Goal: Information Seeking & Learning: Learn about a topic

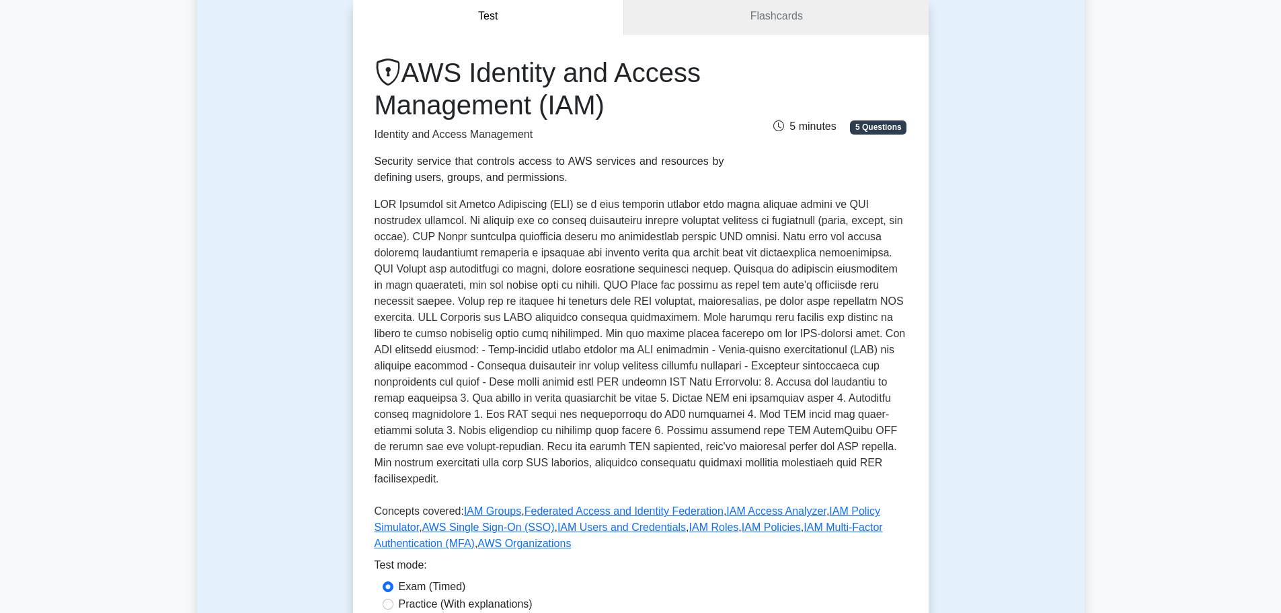
scroll to position [269, 0]
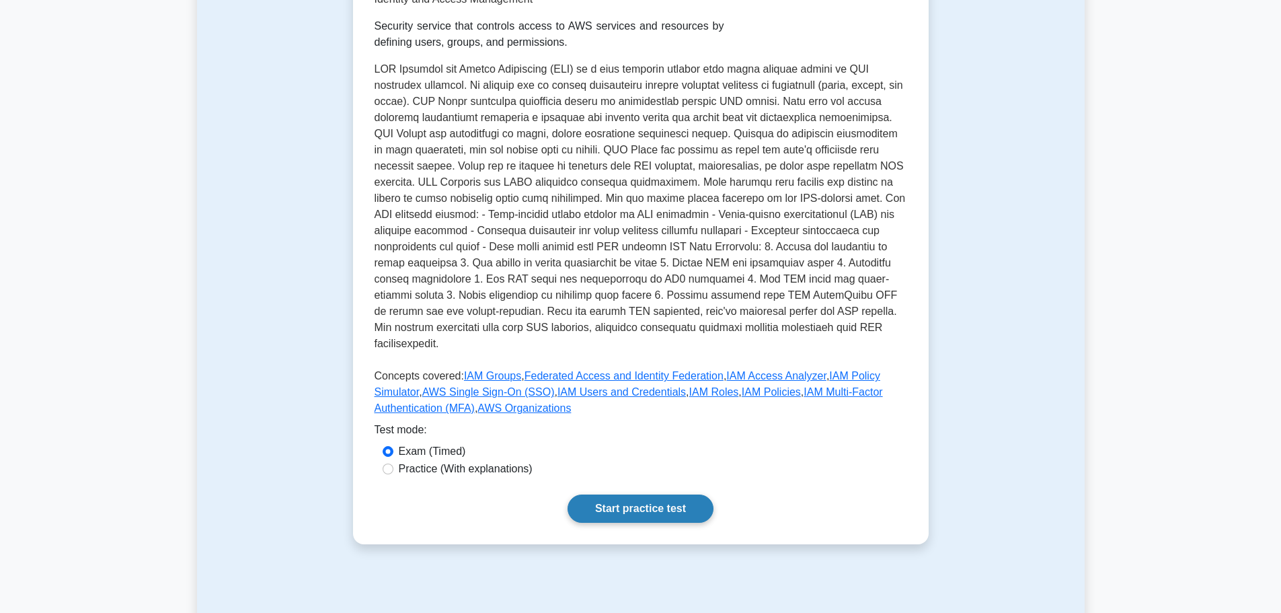
click at [652, 499] on link "Start practice test" at bounding box center [641, 508] width 146 height 28
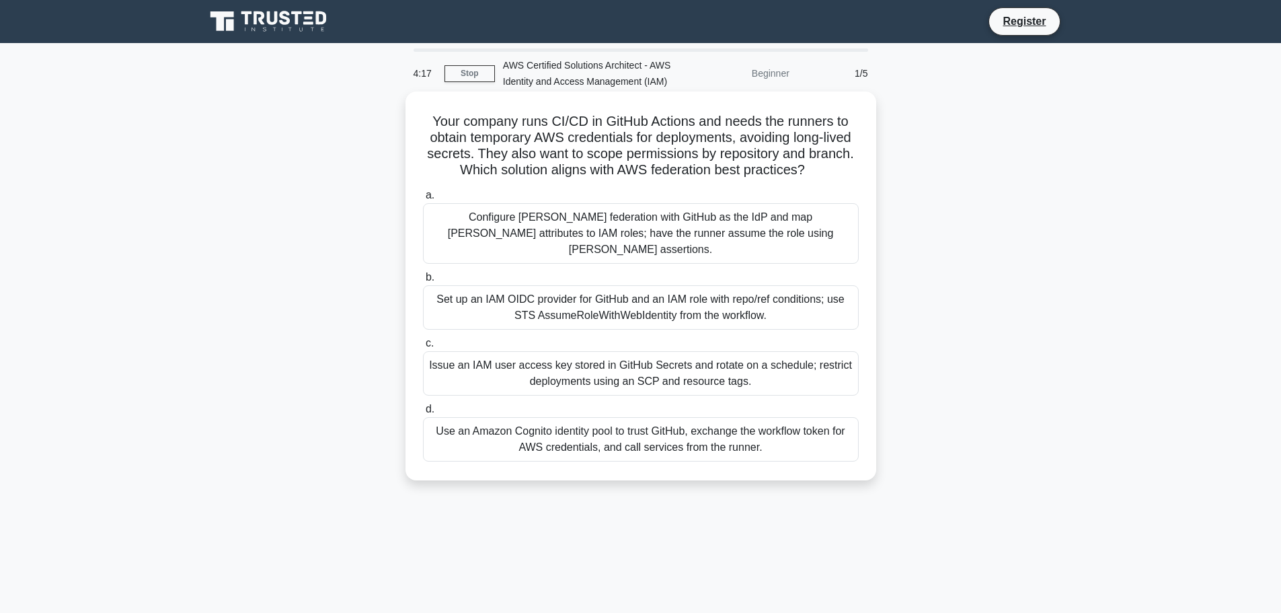
click at [827, 249] on div "Configure SAML federation with GitHub as the IdP and map SAML attributes to IAM…" at bounding box center [641, 233] width 436 height 61
click at [423, 200] on input "a. Configure SAML federation with GitHub as the IdP and map SAML attributes to …" at bounding box center [423, 195] width 0 height 9
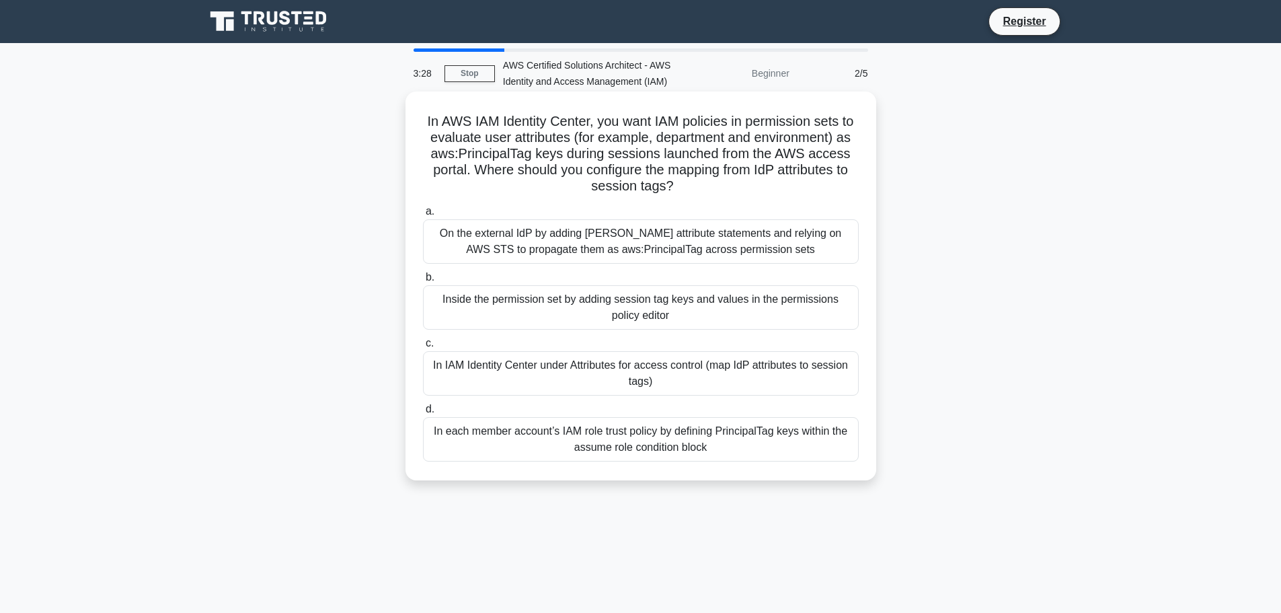
click at [738, 240] on div "On the external IdP by adding [PERSON_NAME] attribute statements and relying on…" at bounding box center [641, 241] width 436 height 44
click at [423, 216] on input "a. On the external IdP by adding SAML attribute statements and relying on AWS S…" at bounding box center [423, 211] width 0 height 9
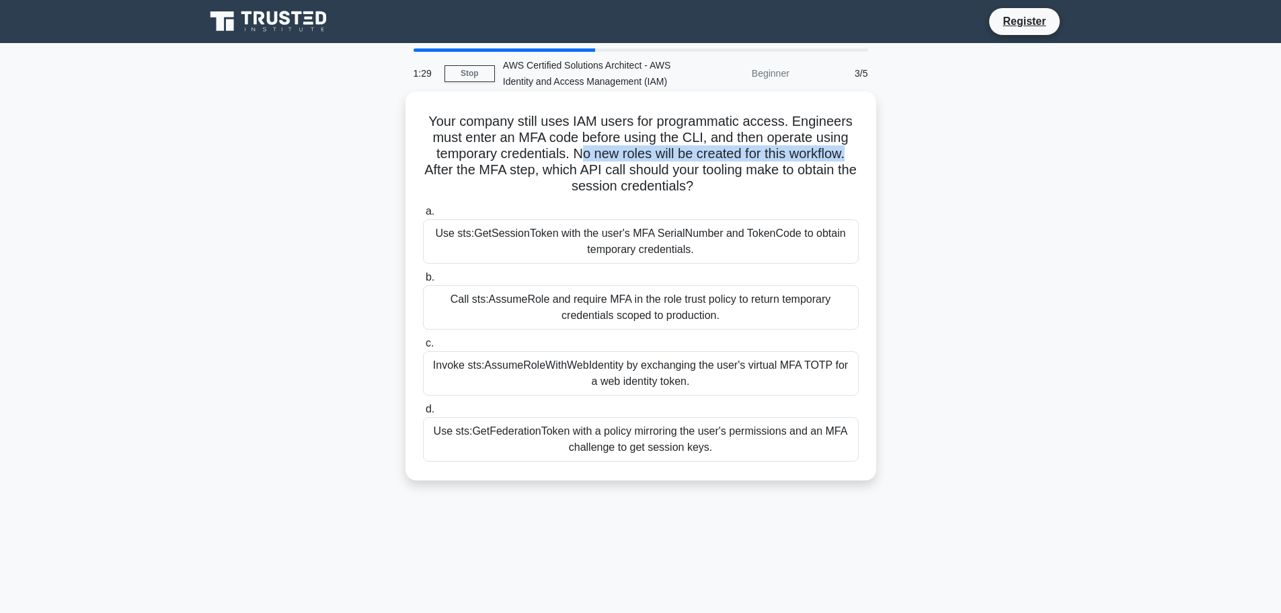
drag, startPoint x: 575, startPoint y: 155, endPoint x: 860, endPoint y: 147, distance: 285.3
click at [860, 147] on div "Your company still uses IAM users for programmatic access. Engineers must enter…" at bounding box center [641, 286] width 460 height 378
click at [783, 322] on div "Call sts:AssumeRole and require MFA in the role trust policy to return temporar…" at bounding box center [641, 307] width 436 height 44
click at [423, 282] on input "b. Call sts:AssumeRole and require MFA in the role trust policy to return tempo…" at bounding box center [423, 277] width 0 height 9
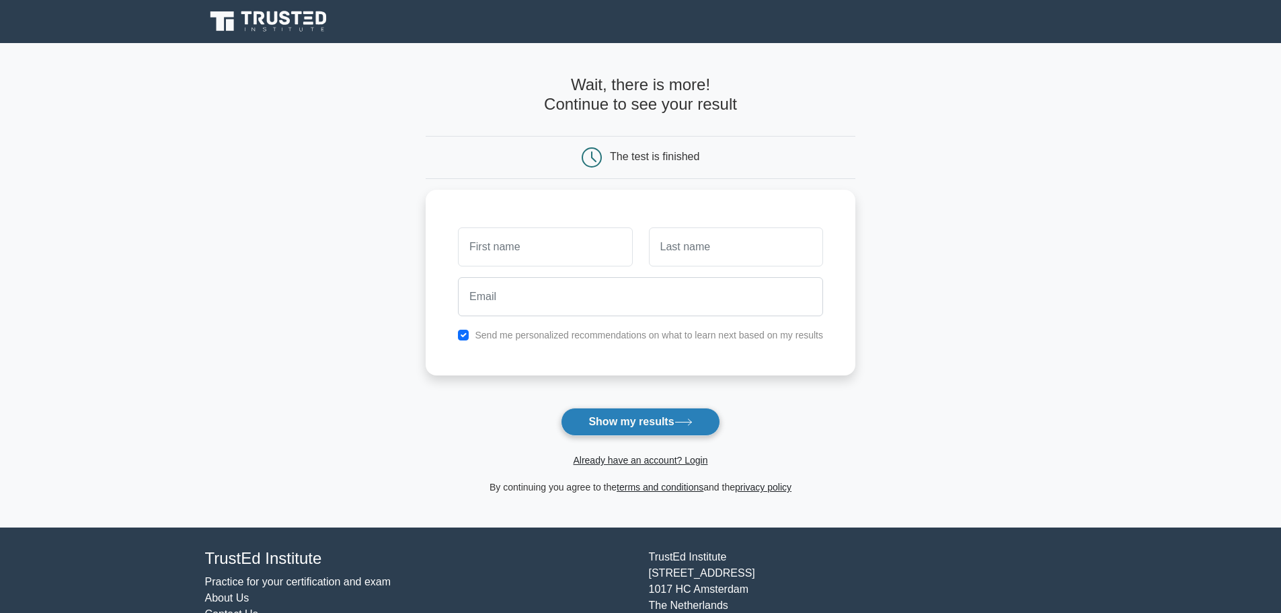
click at [655, 422] on button "Show my results" at bounding box center [640, 422] width 159 height 28
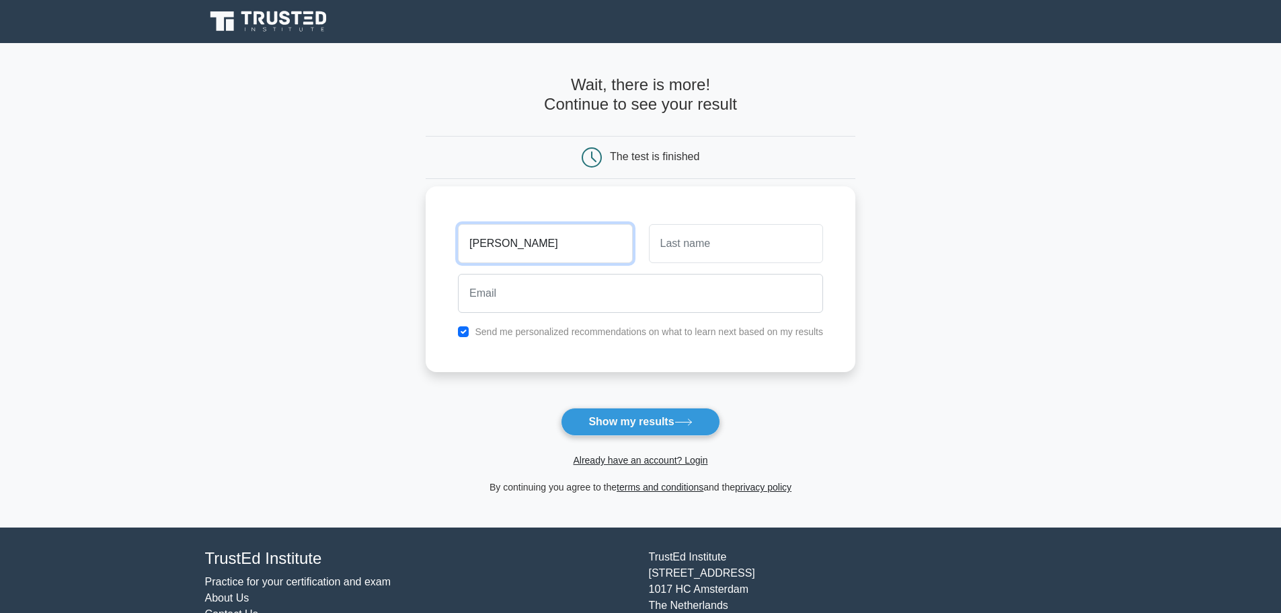
type input "[PERSON_NAME]"
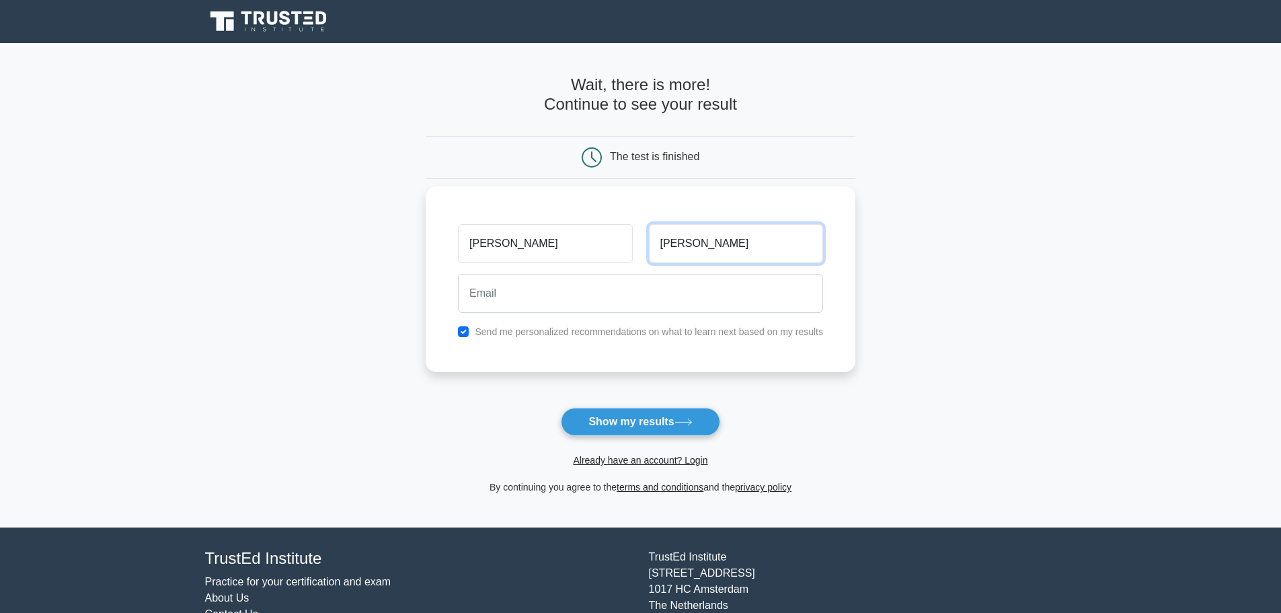
type input "[PERSON_NAME]"
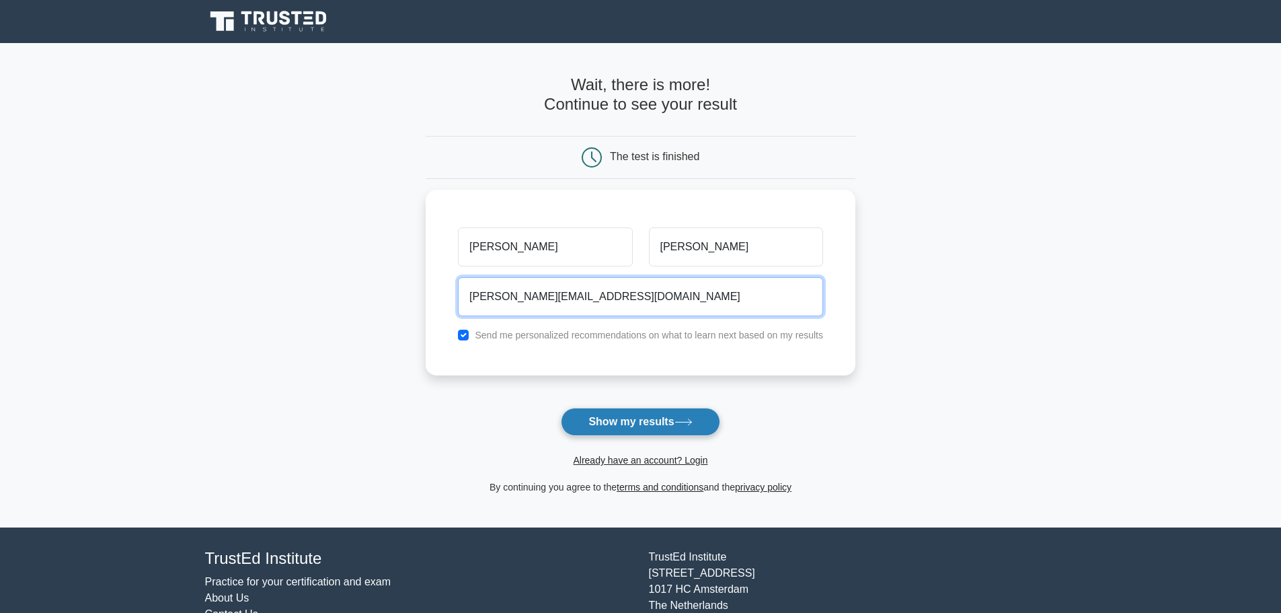
type input "tom@gmail.com"
click at [685, 425] on icon at bounding box center [684, 421] width 18 height 7
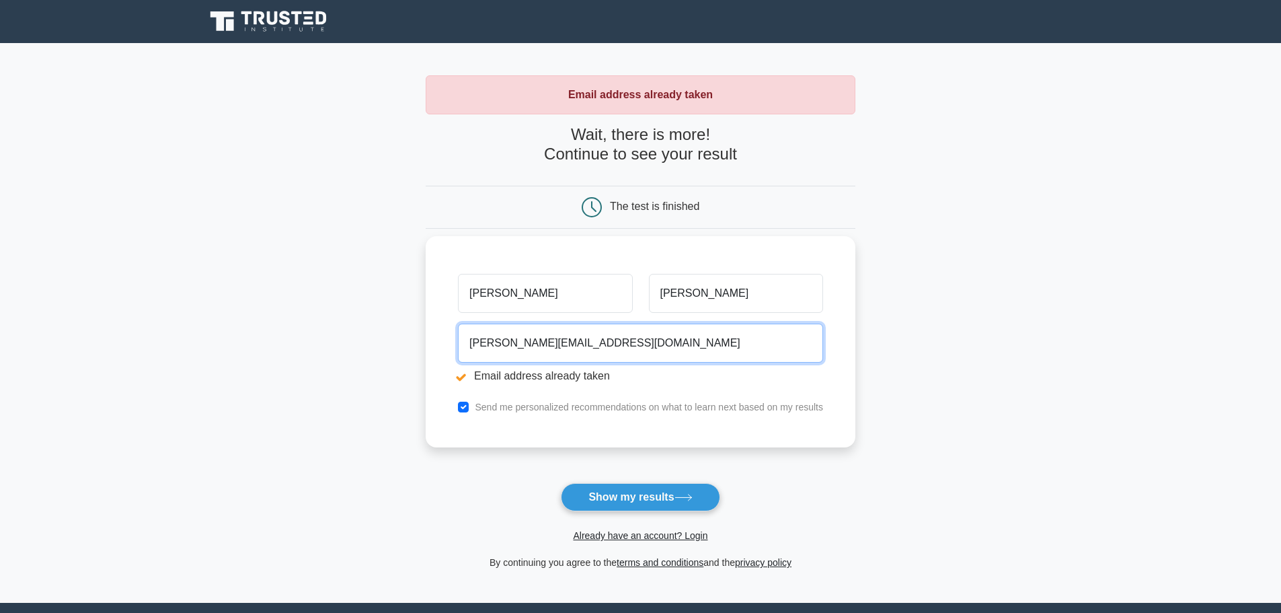
click at [487, 351] on input "tom@gmail.com" at bounding box center [640, 342] width 365 height 39
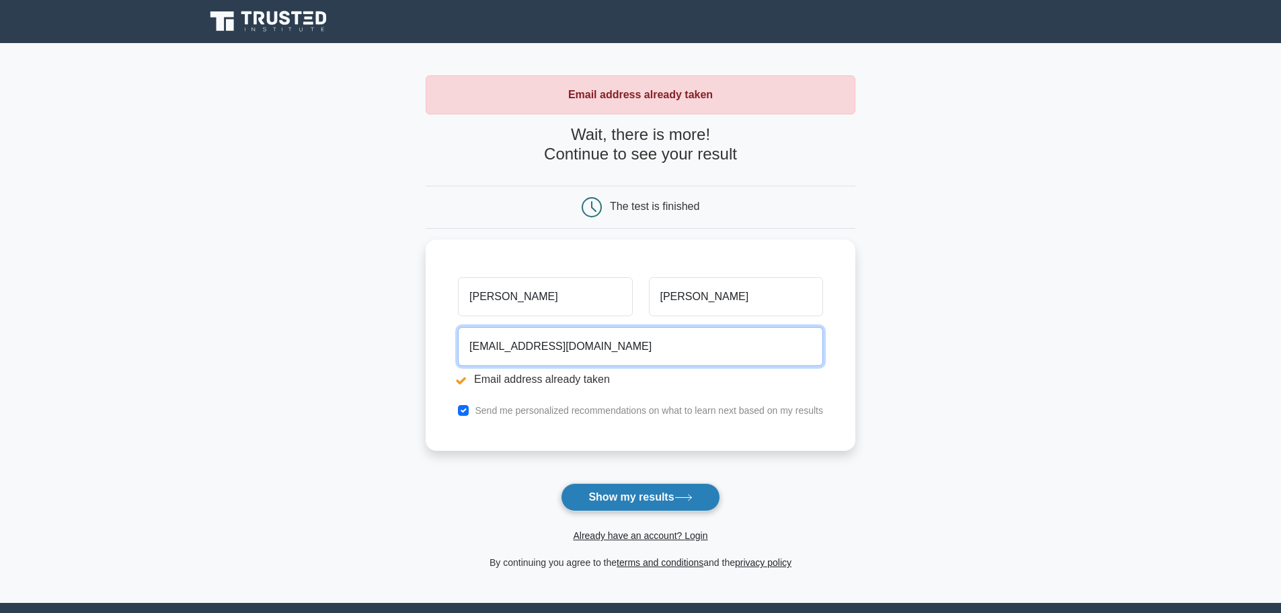
type input "tom432424234@gmail.com"
click at [585, 495] on button "Show my results" at bounding box center [640, 497] width 159 height 28
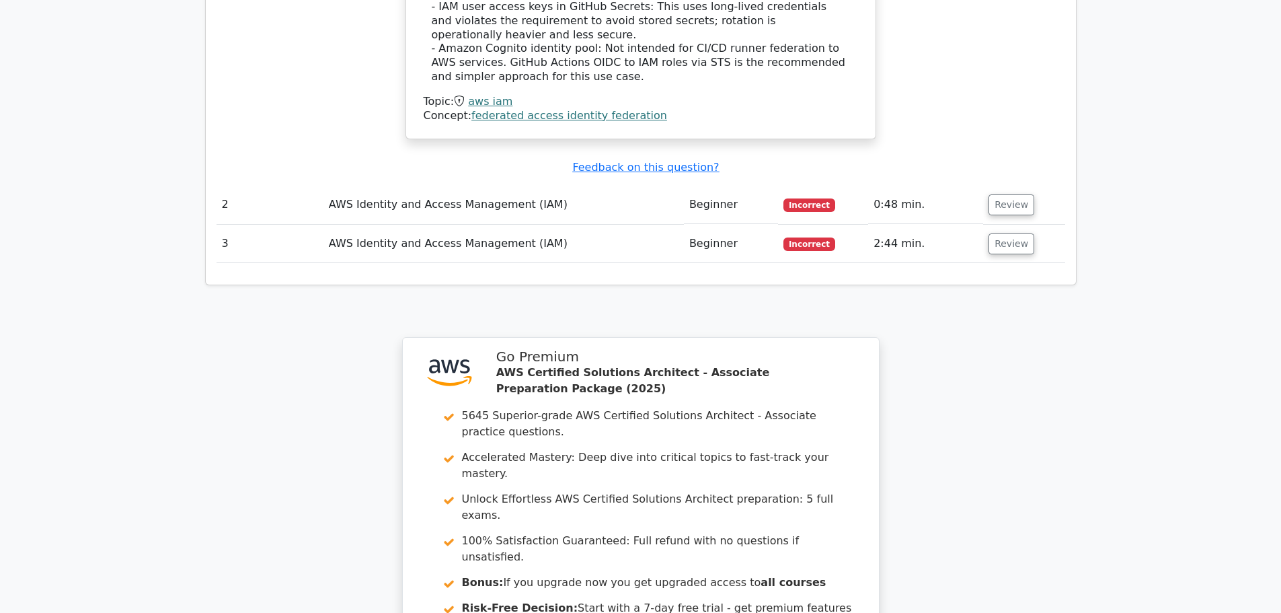
scroll to position [1664, 0]
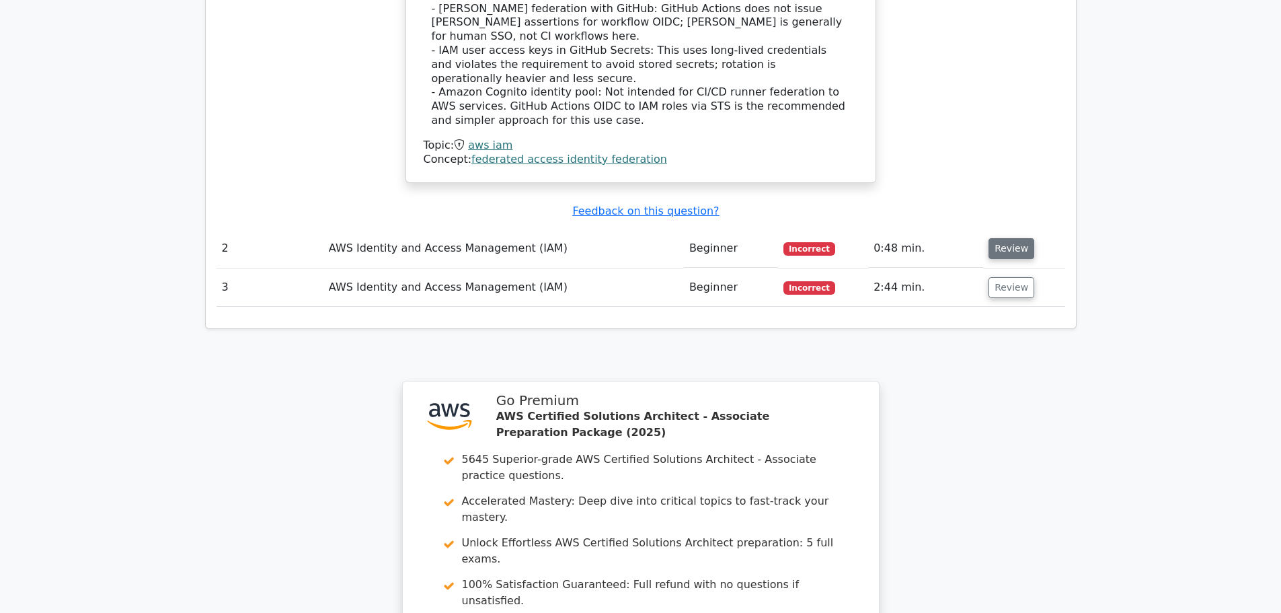
click at [1012, 238] on button "Review" at bounding box center [1012, 248] width 46 height 21
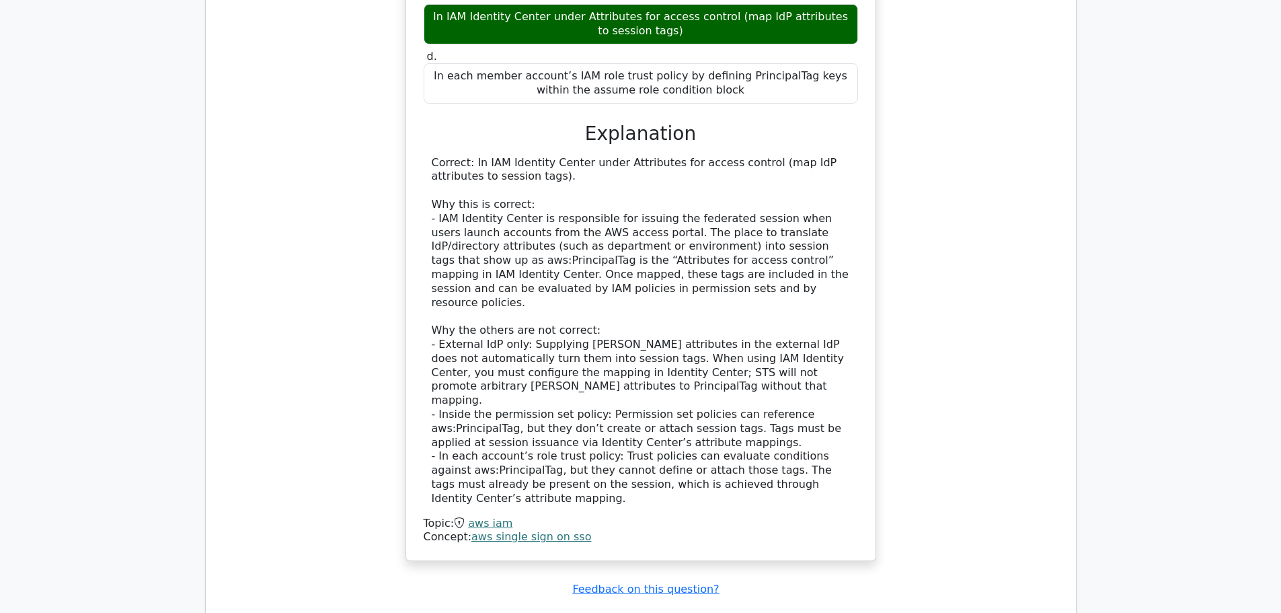
scroll to position [2404, 0]
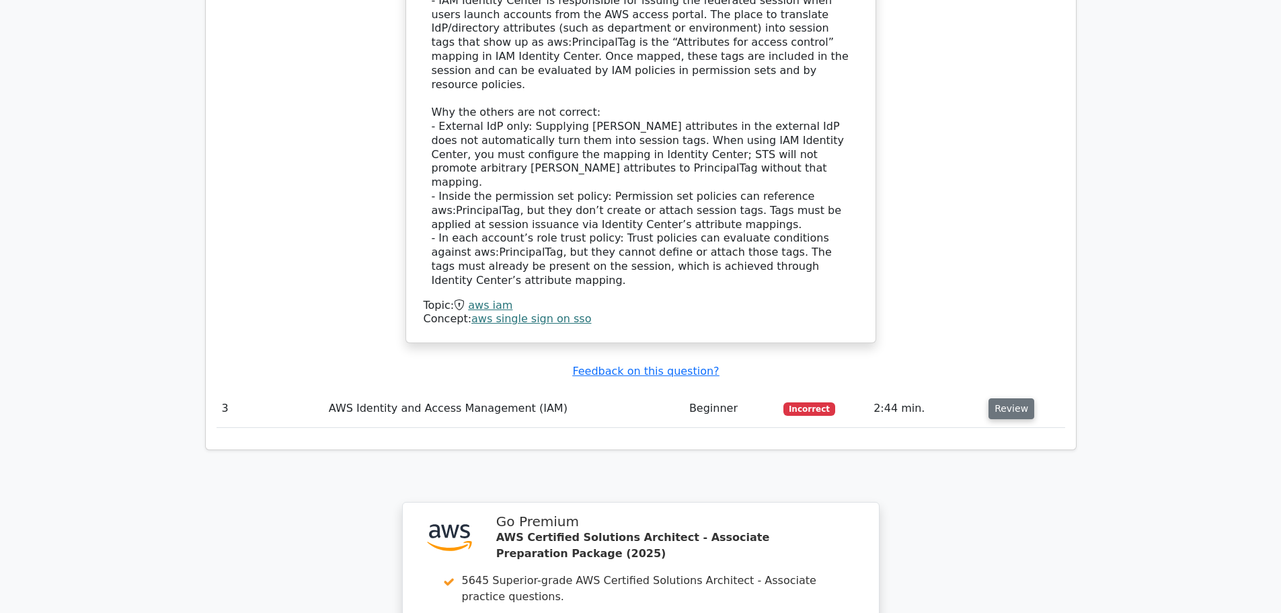
click at [1015, 398] on button "Review" at bounding box center [1012, 408] width 46 height 21
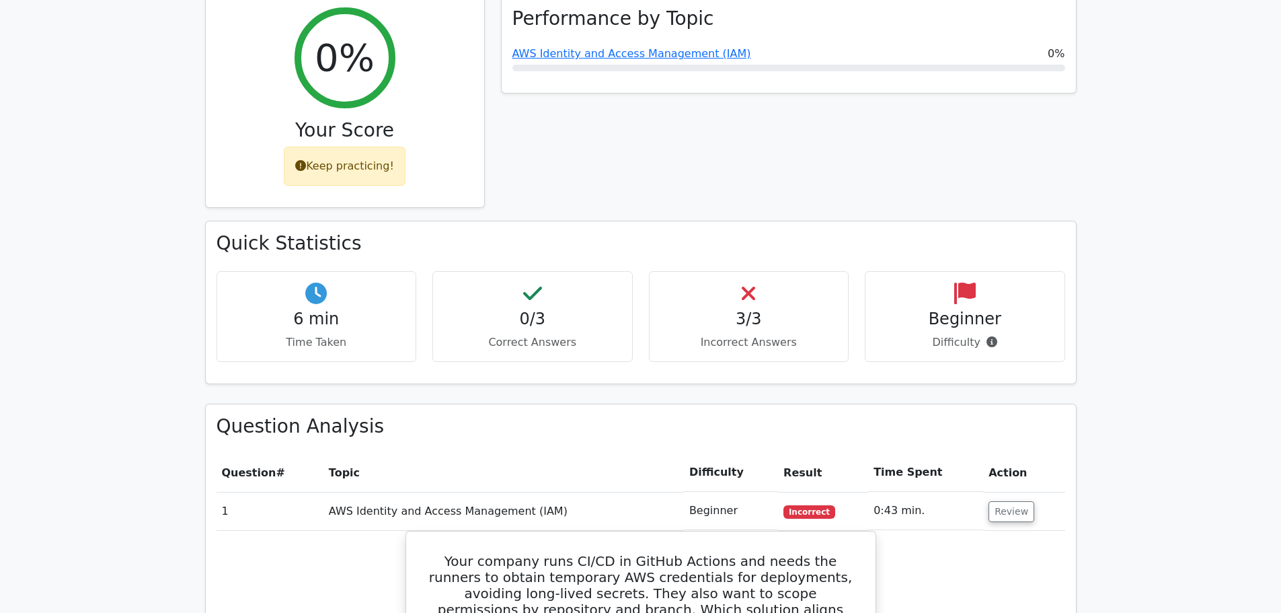
scroll to position [386, 0]
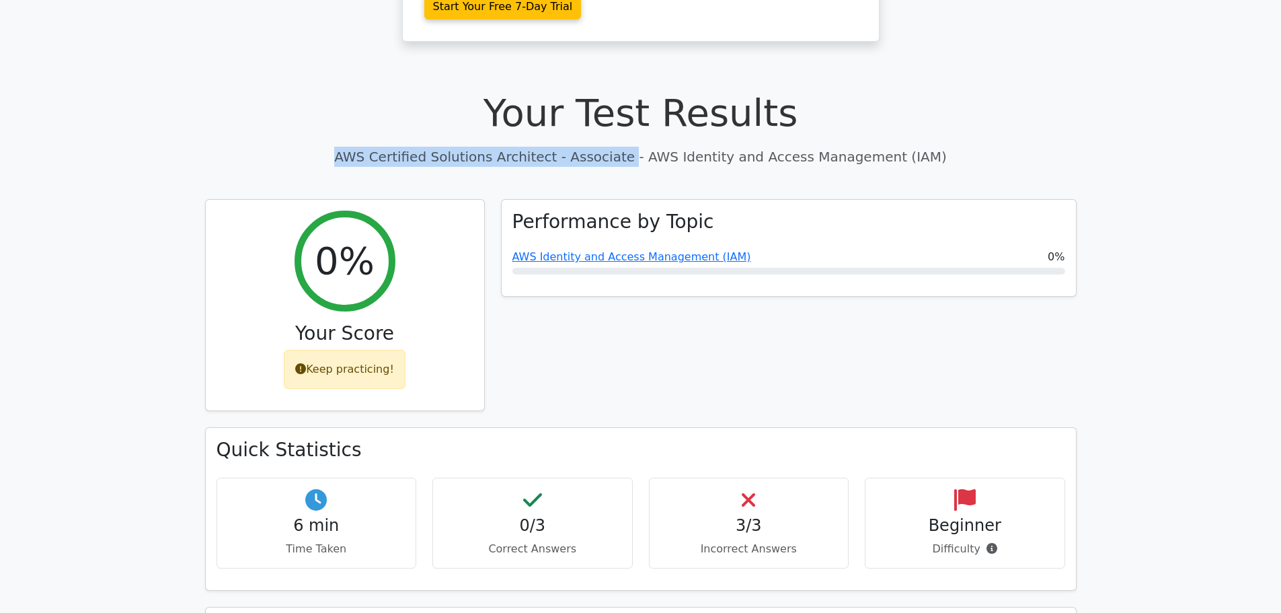
drag, startPoint x: 386, startPoint y: 99, endPoint x: 637, endPoint y: 76, distance: 251.9
click at [637, 90] on div "Your Test Results AWS Certified Solutions Architect - Associate - AWS Identity …" at bounding box center [641, 128] width 872 height 76
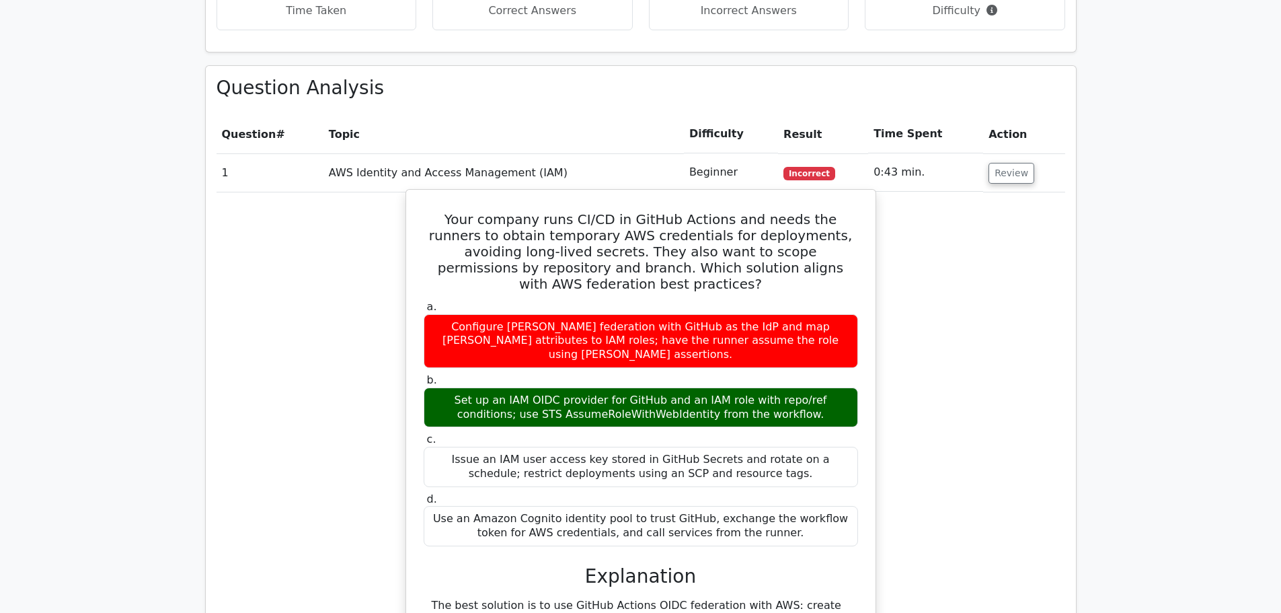
scroll to position [991, 0]
